Goal: Complete application form

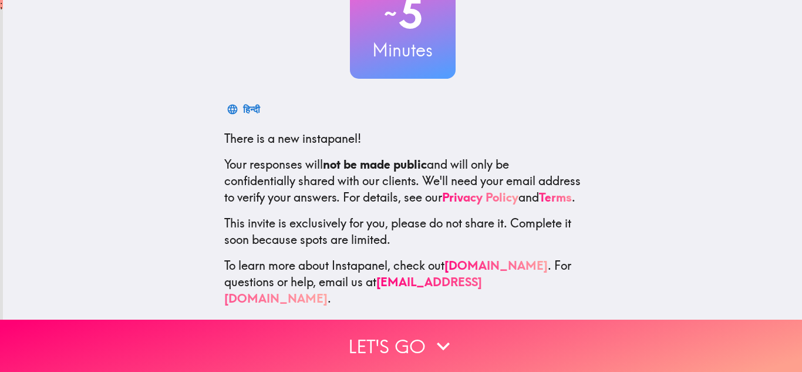
scroll to position [108, 0]
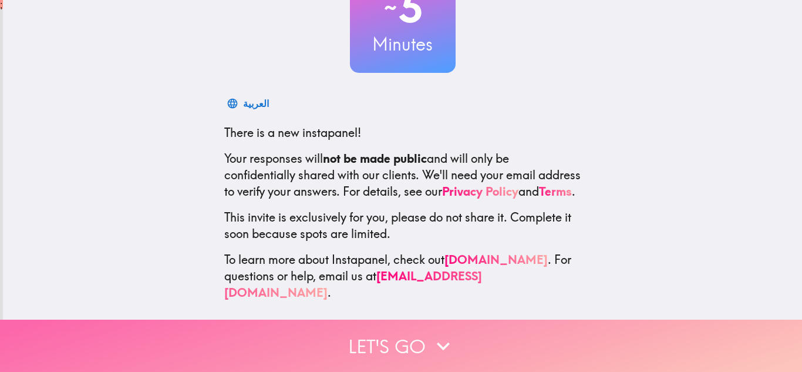
click at [445, 347] on icon "button" at bounding box center [443, 346] width 26 height 26
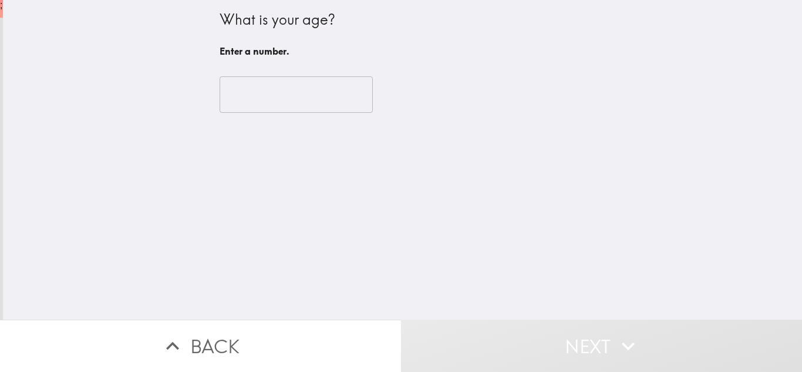
click at [277, 98] on input "number" at bounding box center [296, 94] width 153 height 36
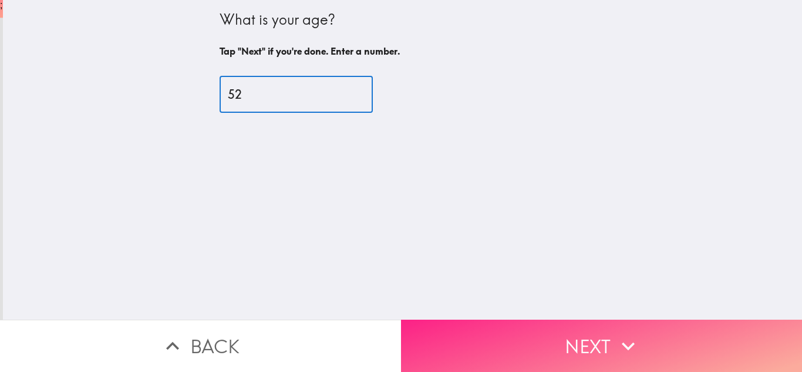
type input "52"
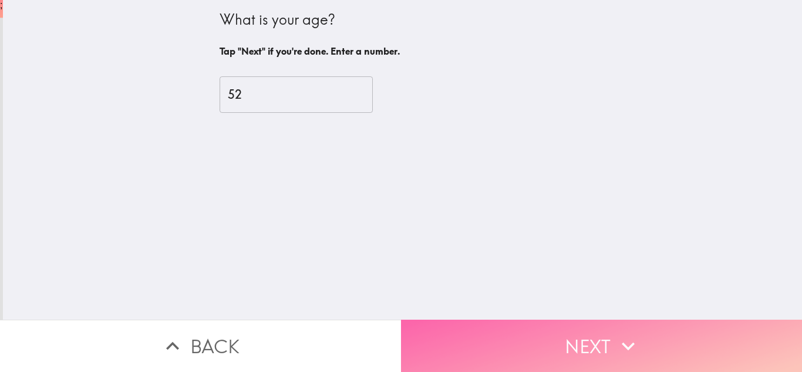
click at [632, 346] on icon "button" at bounding box center [628, 346] width 26 height 26
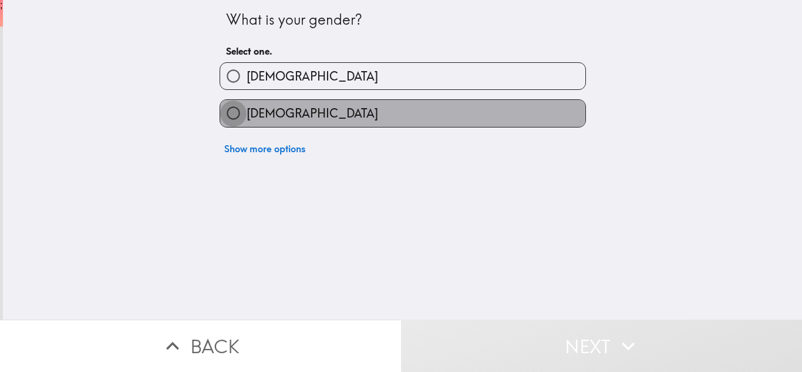
click at [233, 122] on input "[DEMOGRAPHIC_DATA]" at bounding box center [233, 113] width 26 height 26
radio input "true"
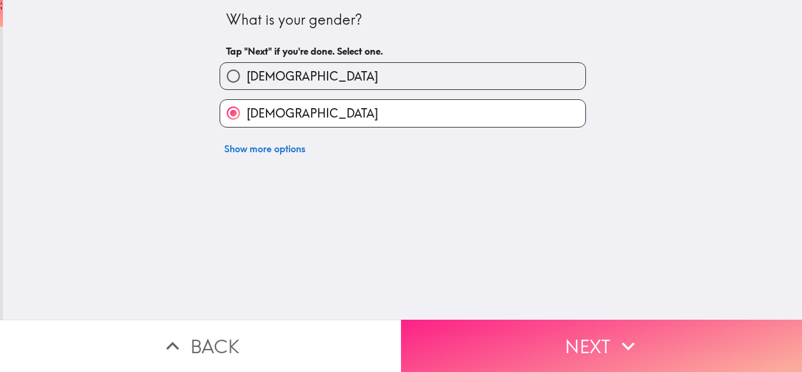
click at [609, 344] on button "Next" at bounding box center [601, 345] width 401 height 52
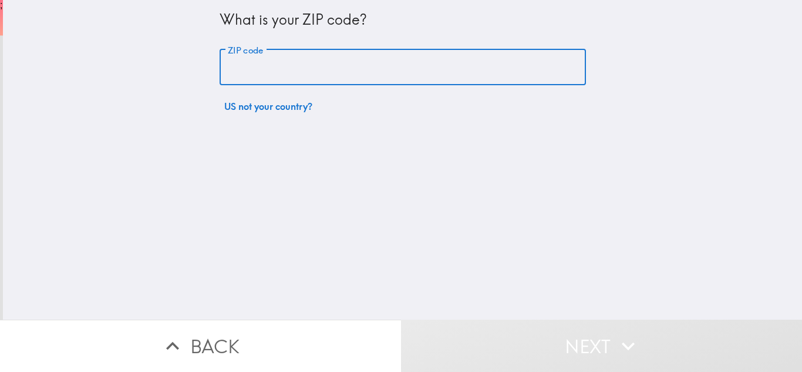
click at [264, 77] on input "ZIP code" at bounding box center [403, 67] width 366 height 36
type input "76140"
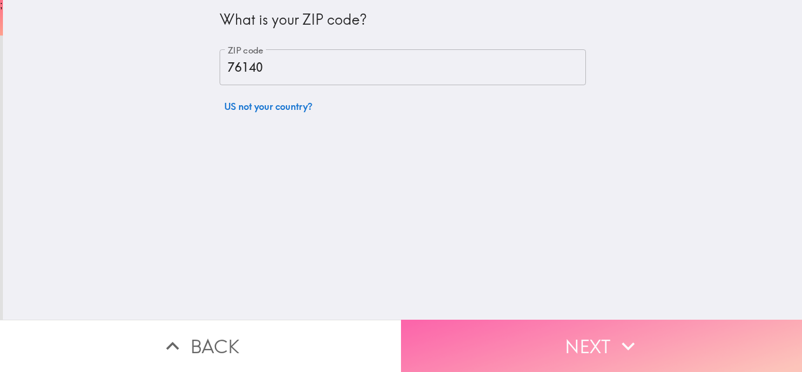
click at [605, 352] on button "Next" at bounding box center [601, 345] width 401 height 52
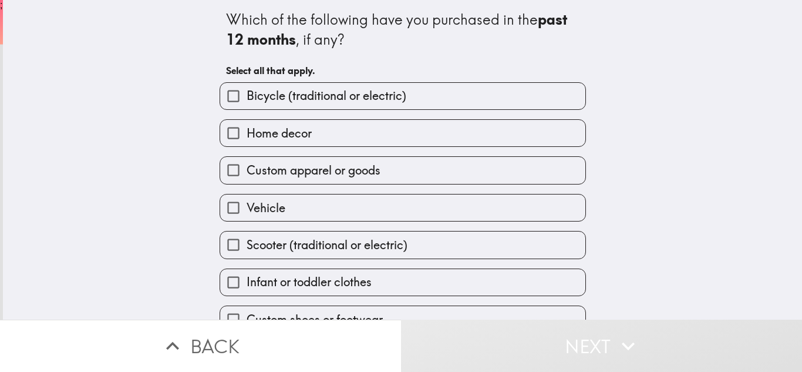
click at [227, 126] on input "Home decor" at bounding box center [233, 133] width 26 height 26
checkbox input "true"
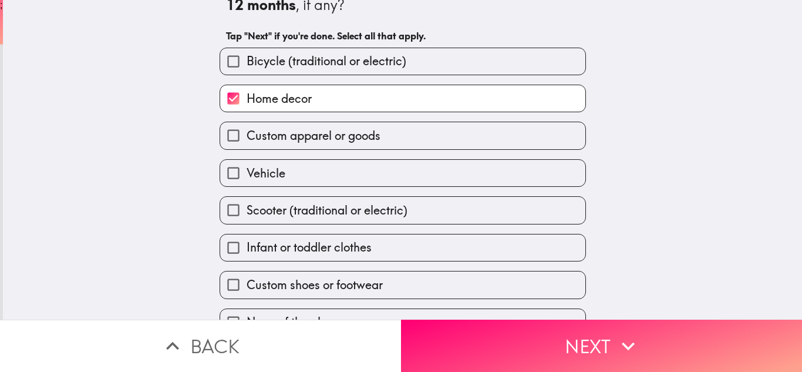
scroll to position [51, 0]
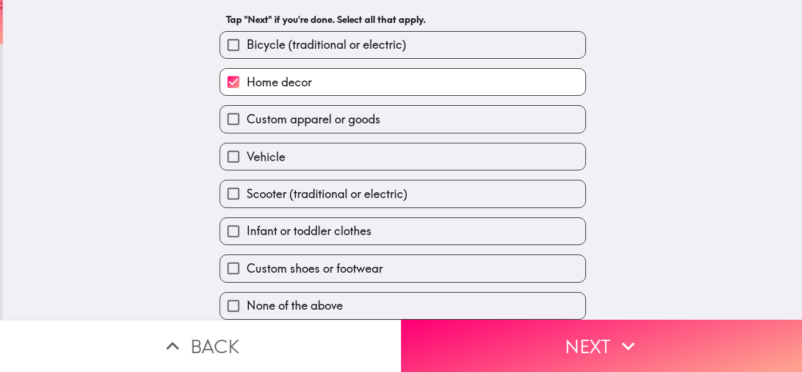
click at [232, 266] on input "Custom shoes or footwear" at bounding box center [233, 268] width 26 height 26
checkbox input "true"
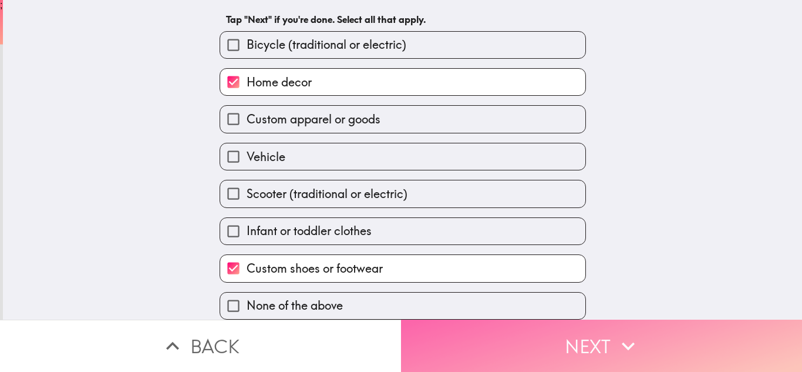
click at [581, 356] on button "Next" at bounding box center [601, 345] width 401 height 52
